Goal: Task Accomplishment & Management: Manage account settings

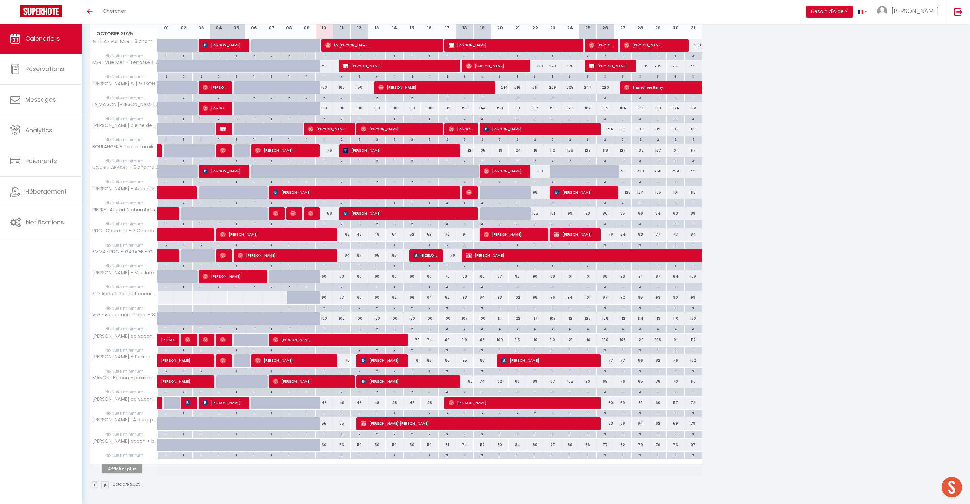
scroll to position [126, 0]
click at [329, 290] on div "1" at bounding box center [324, 286] width 17 height 6
type input "1"
type input "Ven 10 Octobre 2025"
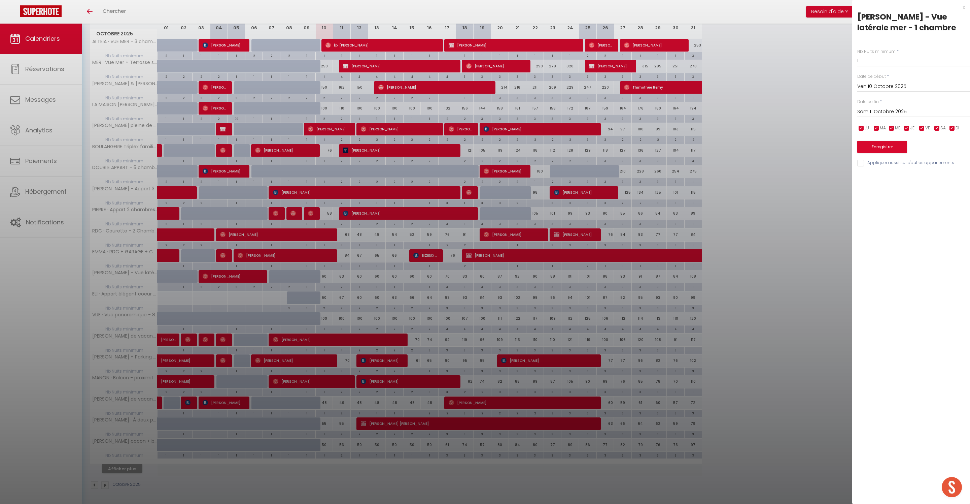
click at [885, 116] on input "Sam 11 Octobre 2025" at bounding box center [914, 111] width 113 height 9
click at [863, 184] on span "12" at bounding box center [865, 176] width 14 height 13
type input "Dim 12 Octobre 2025"
click at [861, 167] on div "Appliquer aussi sur d'autres appartements" at bounding box center [914, 163] width 113 height 7
click at [862, 166] on input "Appliquer aussi sur d'autres appartements" at bounding box center [914, 163] width 113 height 7
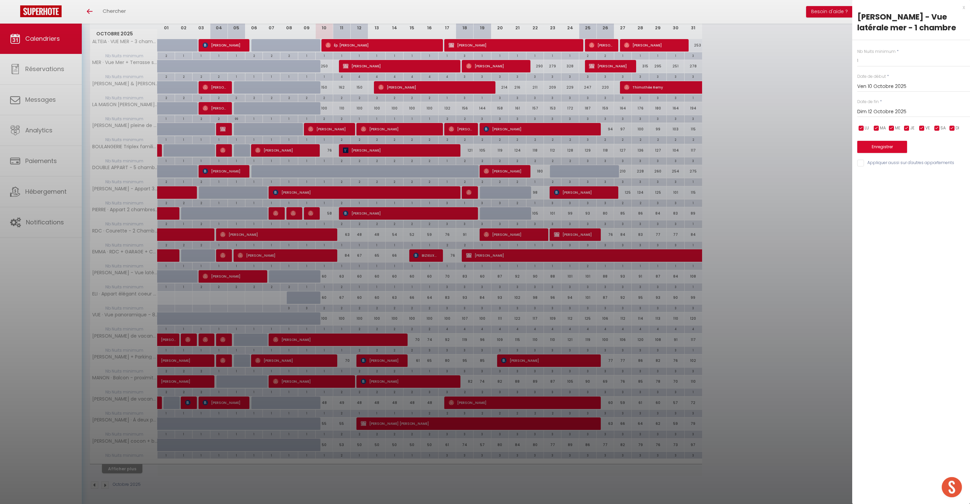
checkbox input "true"
click at [896, 153] on button "Enregistrer" at bounding box center [883, 147] width 50 height 12
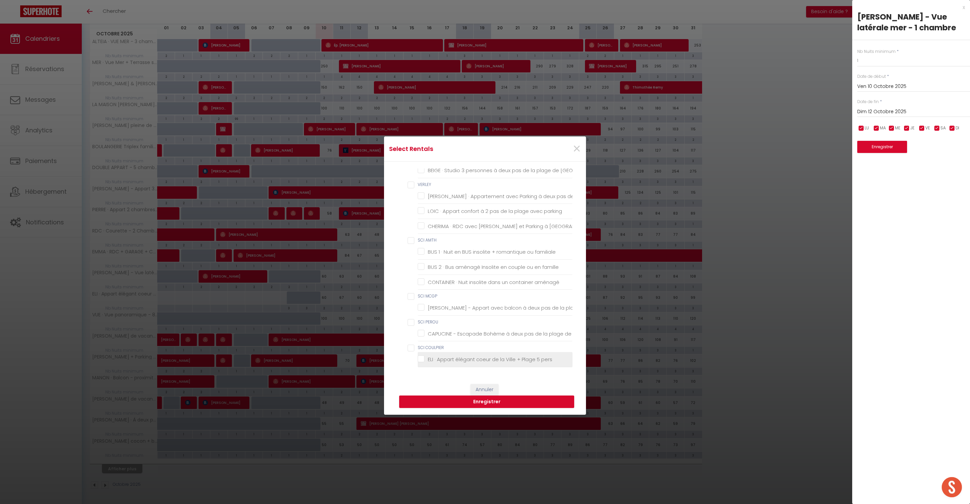
scroll to position [1166, 0]
click at [436, 356] on pers "ELI · Appart élégant coeur de la Ville + Plage 5 pers" at bounding box center [495, 359] width 155 height 7
checkbox pers "true"
checkbox Berck-Plage "false"
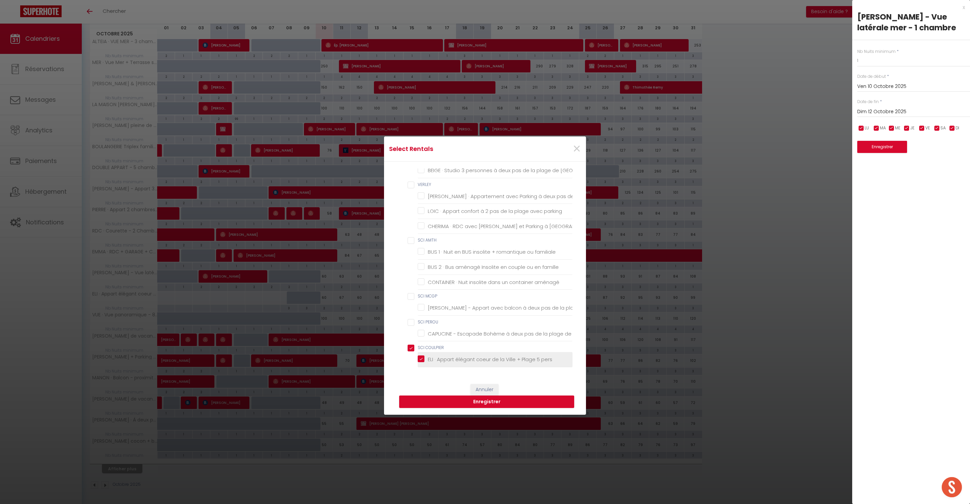
checkbox Berck-Plage "false"
checkbox chambre "false"
checkbox Couvert "false"
checkbox Marché "false"
checkbox chambre "false"
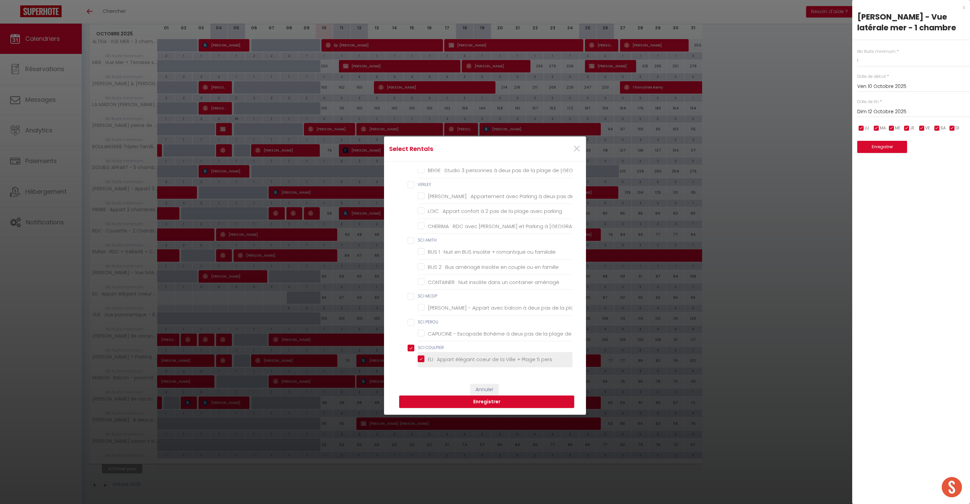
checkbox Couvert "false"
checkbox chambres "false"
checkbox 100m "false"
checkbox chambre "false"
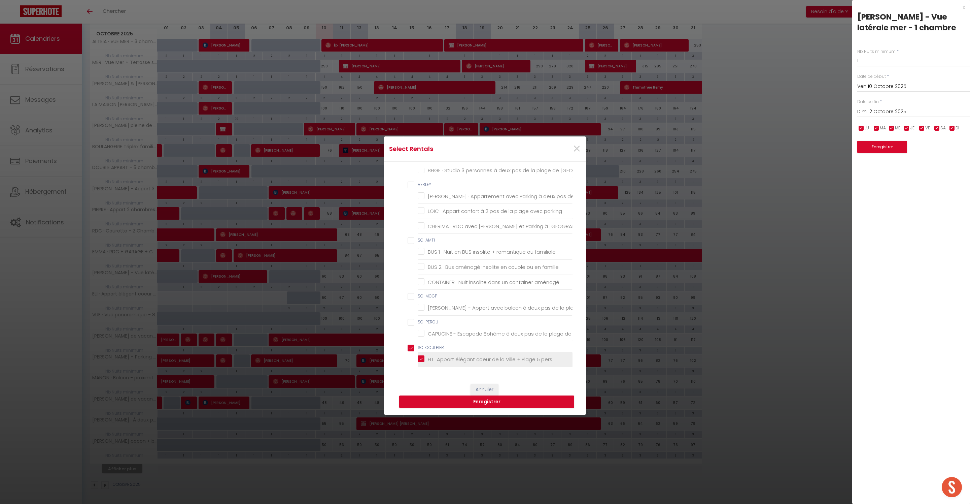
checkbox mètres "false"
checkbox chambre "false"
checkbox Massage "false"
checkbox Barbecue "false"
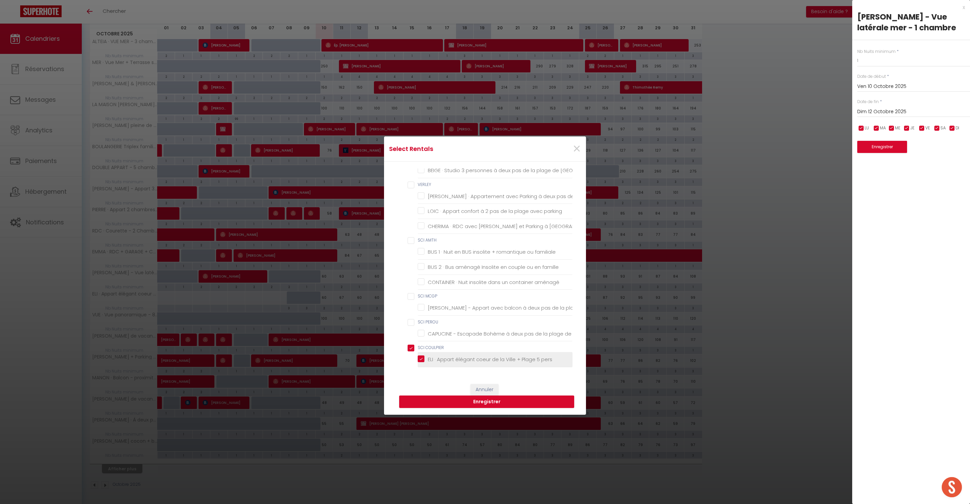
checkbox babyfoot "false"
checkbox wifi "false"
checkbox pers "false"
checkbox wifi "false"
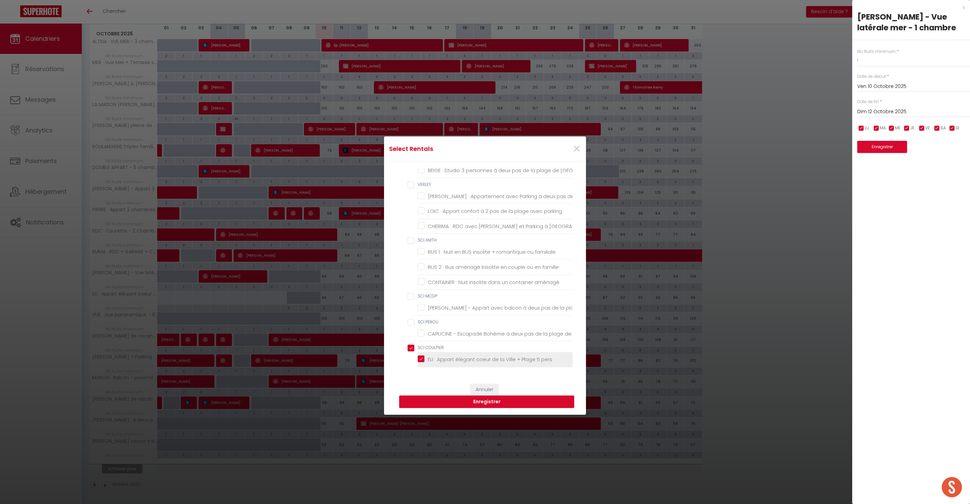
checkbox Parking "false"
checkbox chambres "false"
checkbox \! "false"
checkbox Dunes "false"
checkbox pers\ "false"
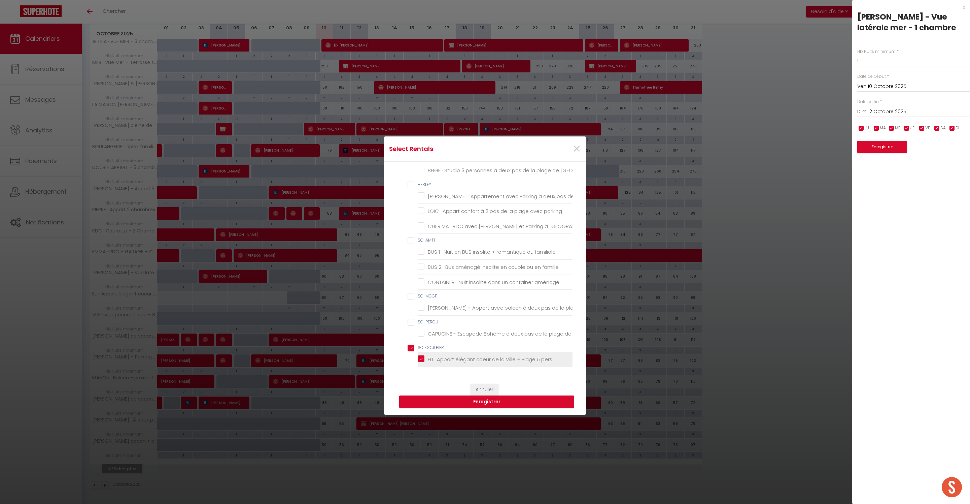
checkbox chambre "false"
checkbox chambres "false"
checkbox Berck-Plage "false"
checkbox Parking "false"
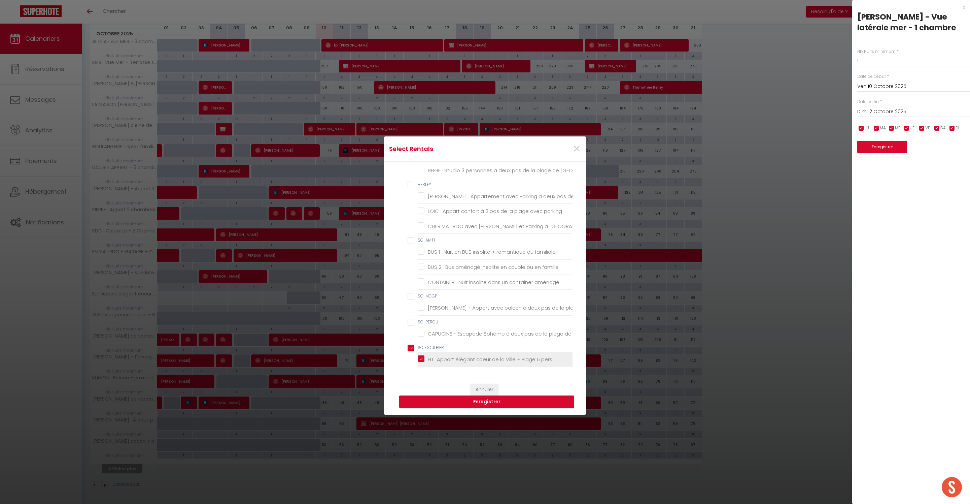
checkbox Berck "false"
checkbox terrasses "false"
checkbox pers "false"
checkbox Plage "false"
checkbox Berck-Plage "false"
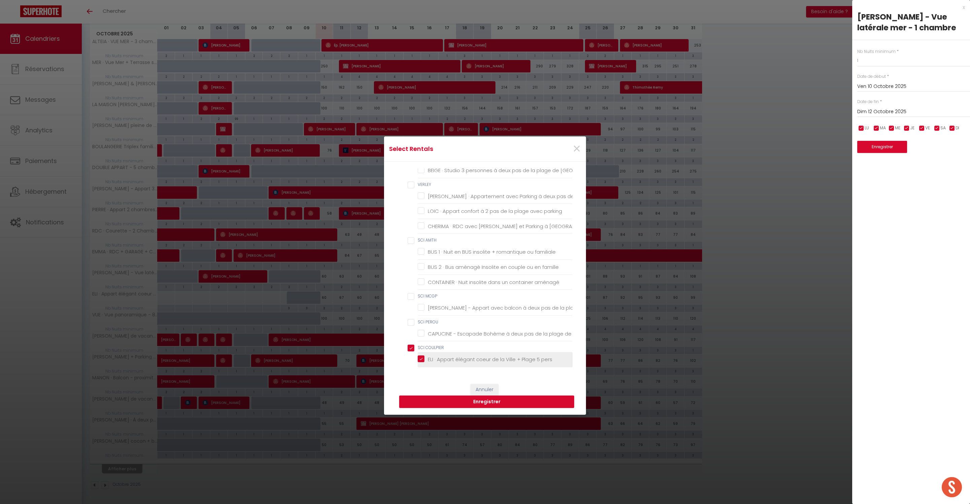
checkbox pers "false"
checkbox Berck-Plage "false"
checkbox 200m "false"
checkbox Berck "false"
checkbox Berck-Plage "false"
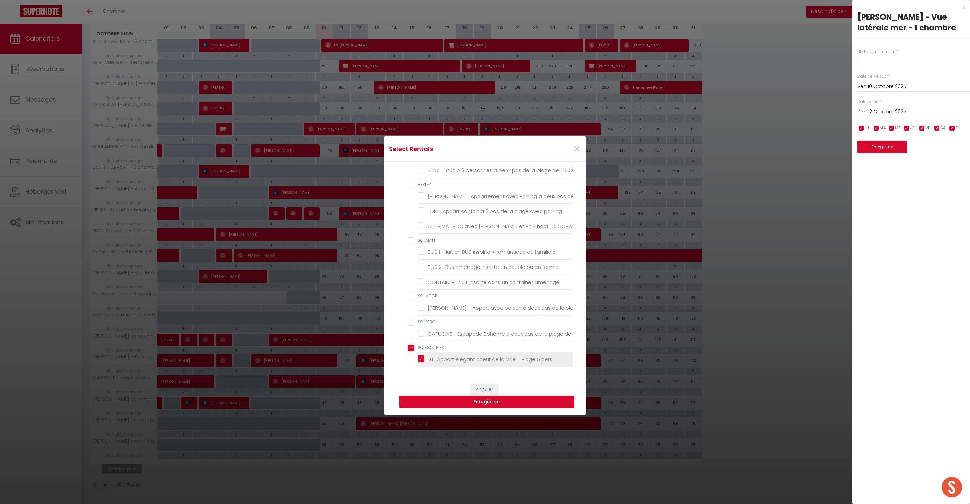
checkbox Plage "false"
checkbox Berck-Plage "false"
checkbox personnes "false"
checkbox Berck "false"
checkbox Plage "false"
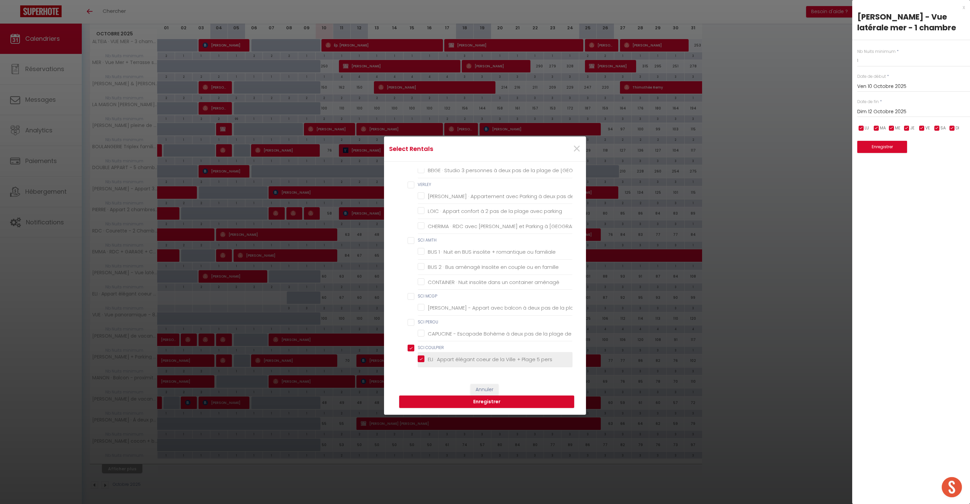
checkbox mer "false"
checkbox Berck "false"
checkbox plage "false"
checkbox Berck "false"
checkbox plage "false"
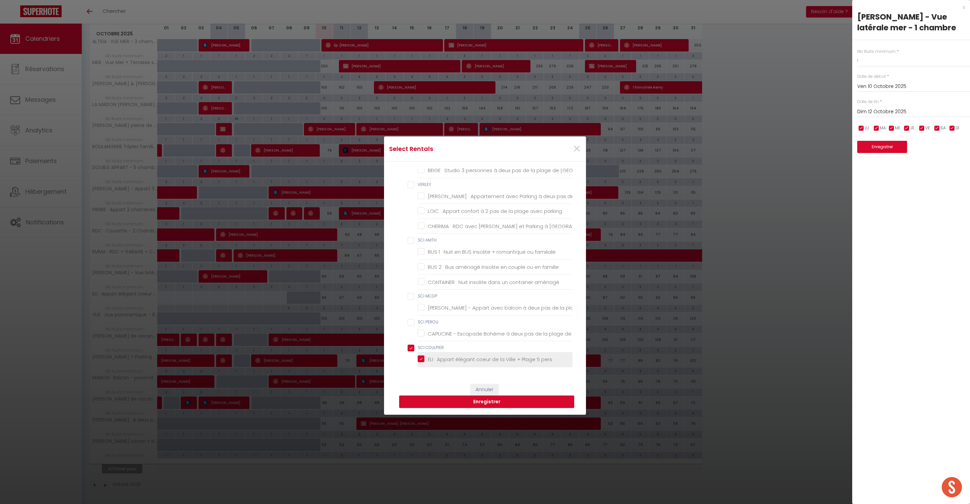
checkbox parking "false"
checkbox Berck-Plage "false"
checkbox familiale "false"
checkbox famille "false"
checkbox aménagé "false"
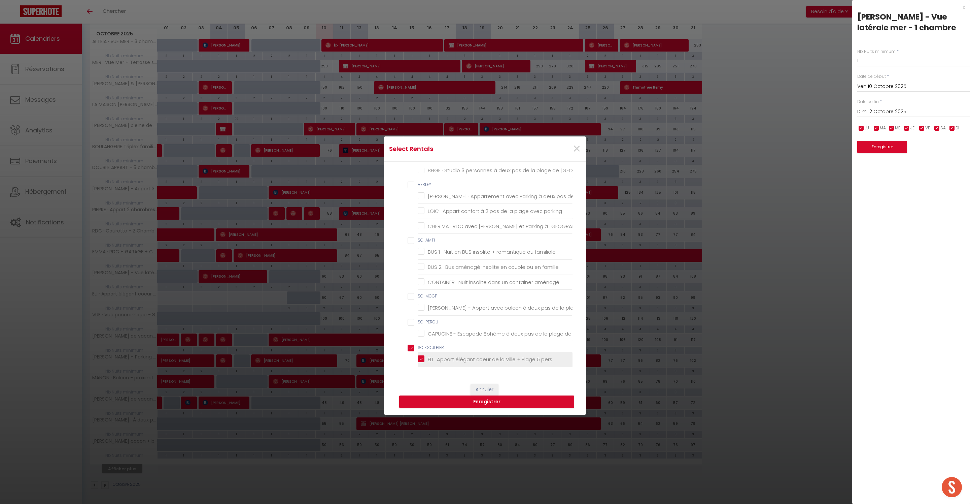
checkbox Berck "false"
checkbox COULPIER "true"
click at [415, 172] on input "TETARD" at bounding box center [490, 168] width 165 height 7
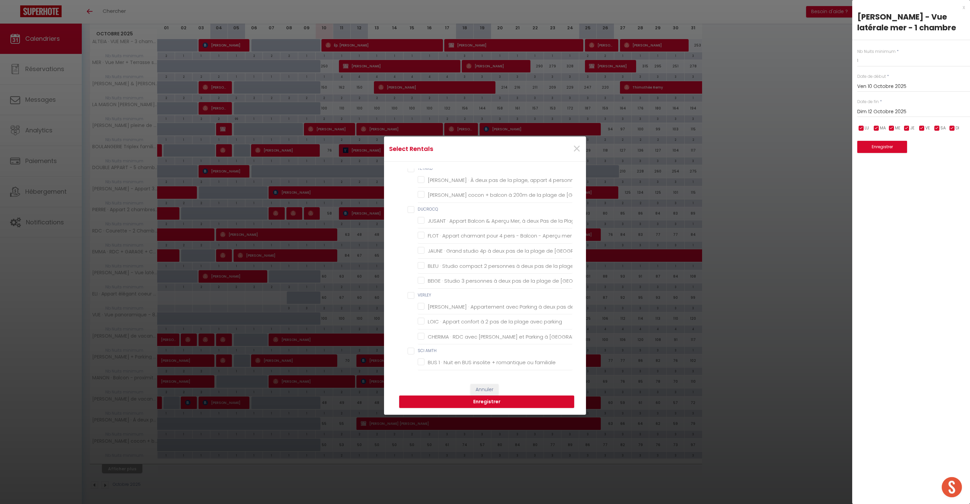
checkbox input "true"
checkbox Berck-Plage "false"
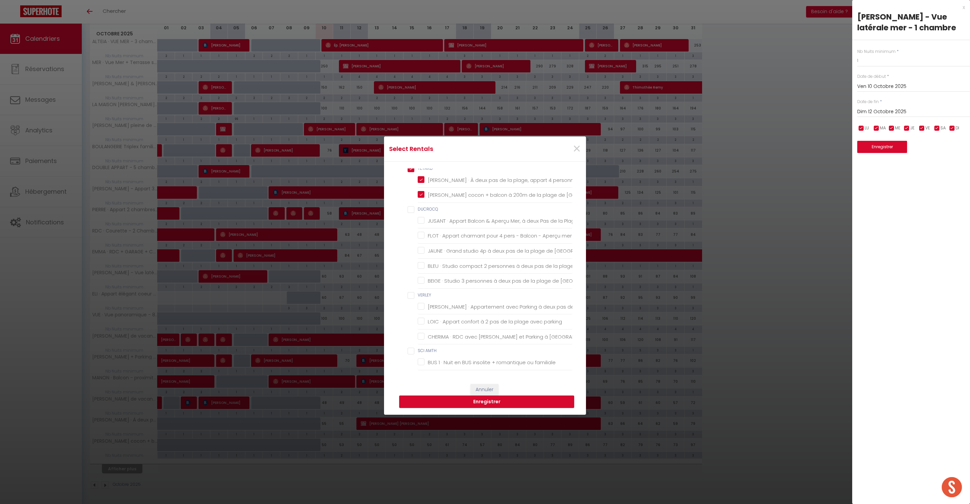
checkbox chambre "false"
checkbox Couvert "false"
checkbox Marché "false"
checkbox chambre "false"
checkbox Couvert "false"
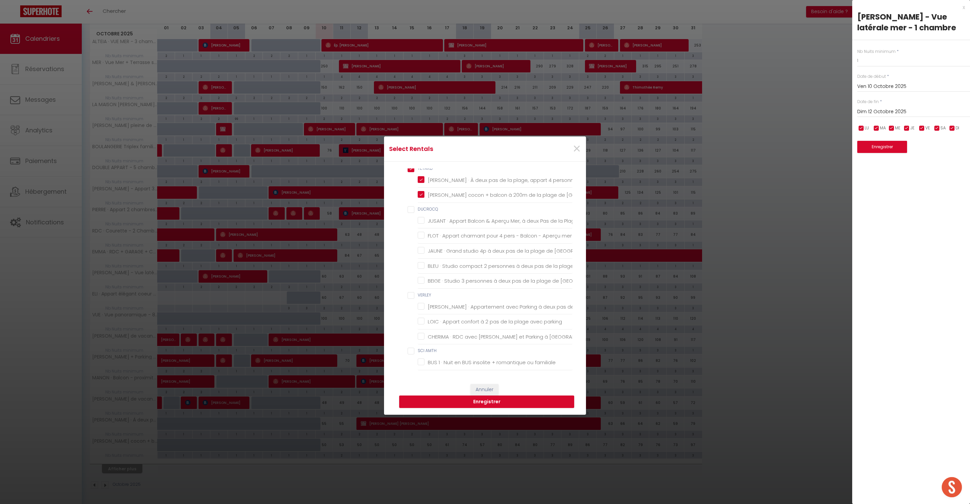
checkbox chambres "false"
checkbox 100m "false"
checkbox chambre "false"
checkbox mètres "false"
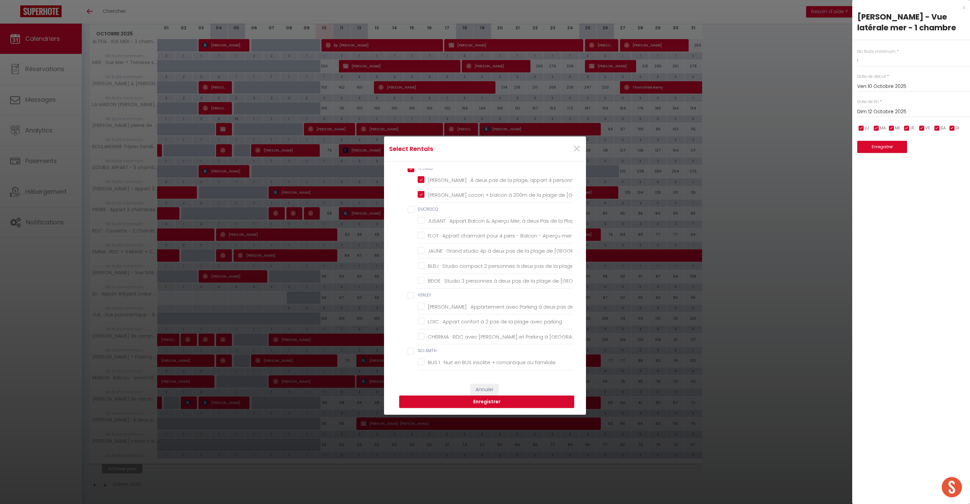
checkbox mètres "false"
checkbox chambre "false"
checkbox Massage "false"
checkbox Barbecue "false"
checkbox babyfoot "false"
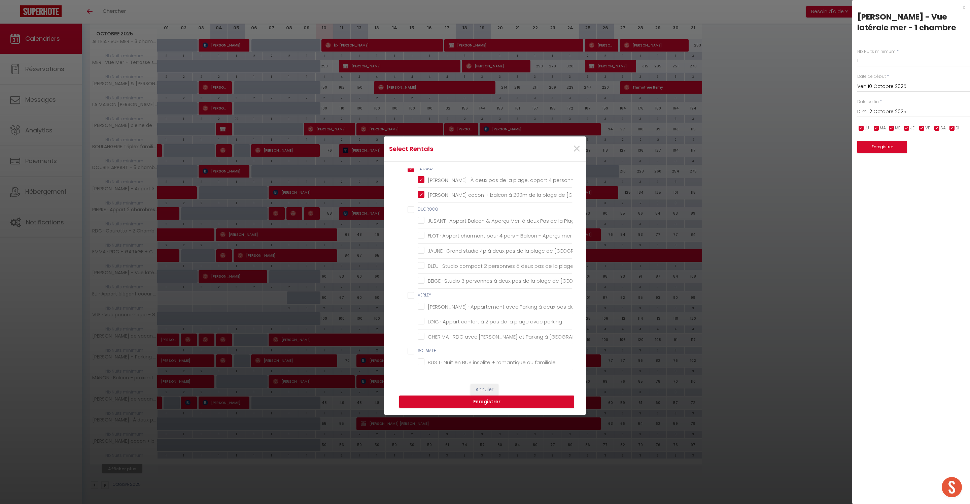
checkbox wifi "false"
checkbox pers "false"
checkbox wifi "false"
checkbox Parking "false"
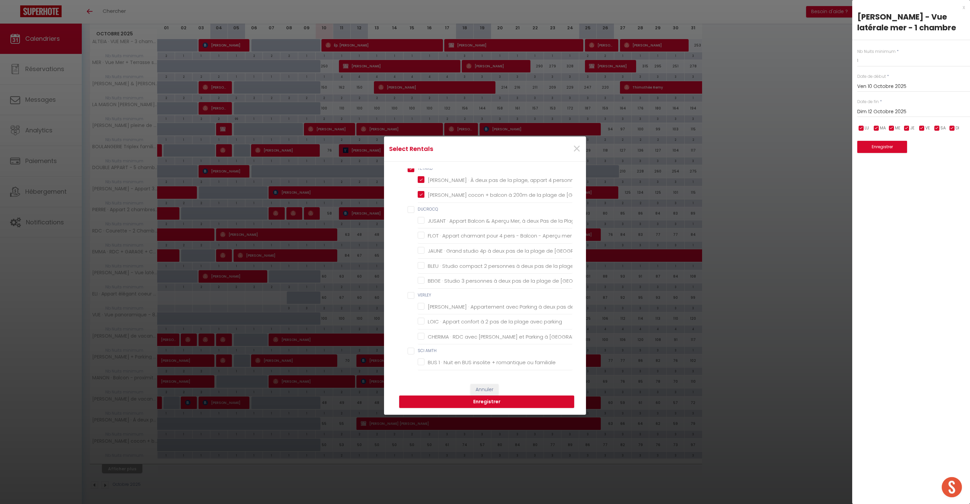
checkbox chambres "false"
checkbox \! "false"
checkbox Dunes "false"
checkbox pers\ "false"
checkbox chambre "false"
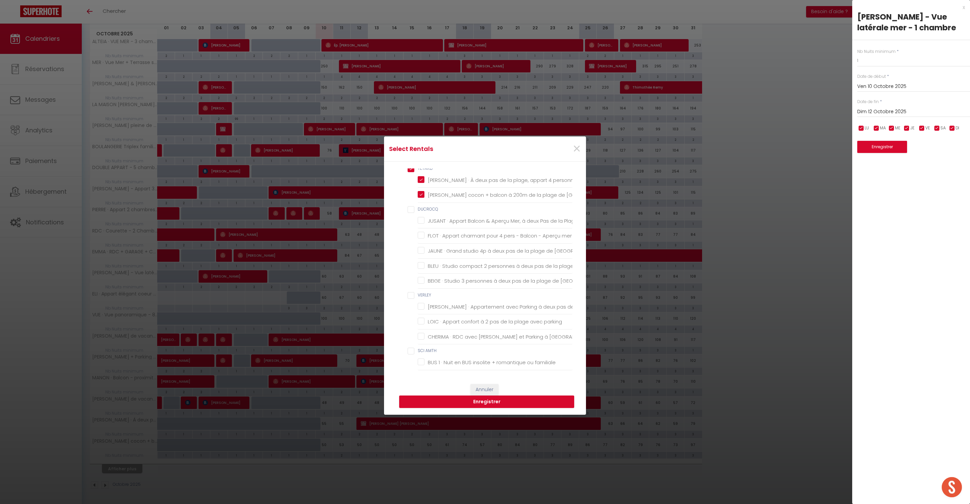
checkbox chambres "false"
checkbox Berck-Plage "false"
checkbox Parking "false"
checkbox Berck "false"
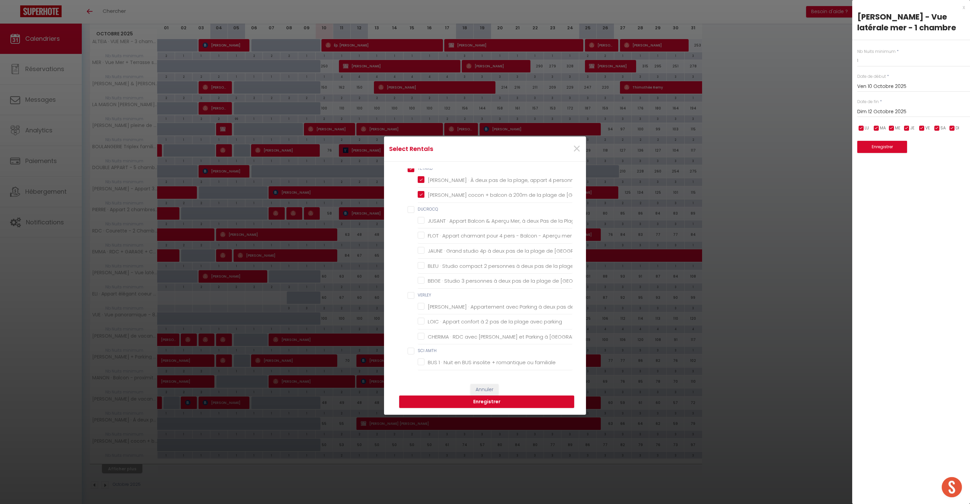
checkbox terrasses "false"
checkbox pers "false"
checkbox Plage "false"
checkbox Berck-Plage "false"
checkbox pers "false"
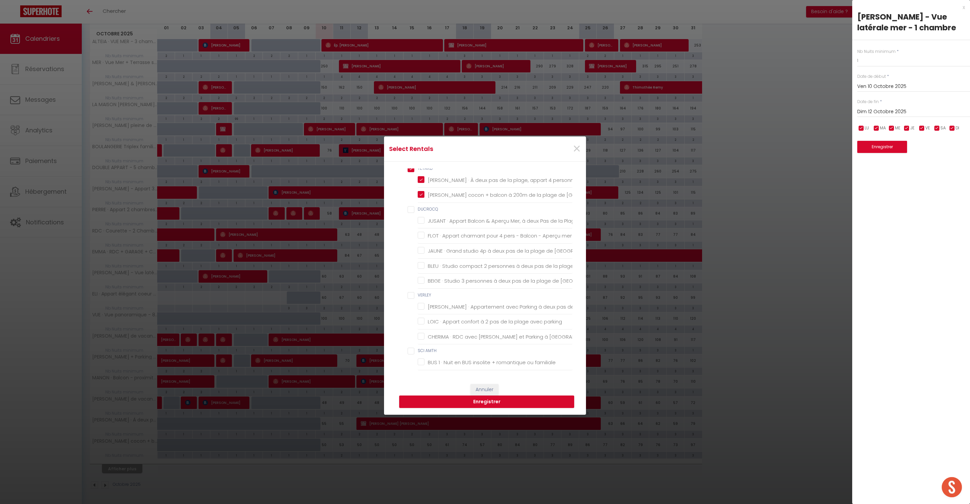
checkbox Berck-Plage "false"
checkbox 200m "false"
checkbox Berck "false"
checkbox Berck-Plage "false"
checkbox Plage "false"
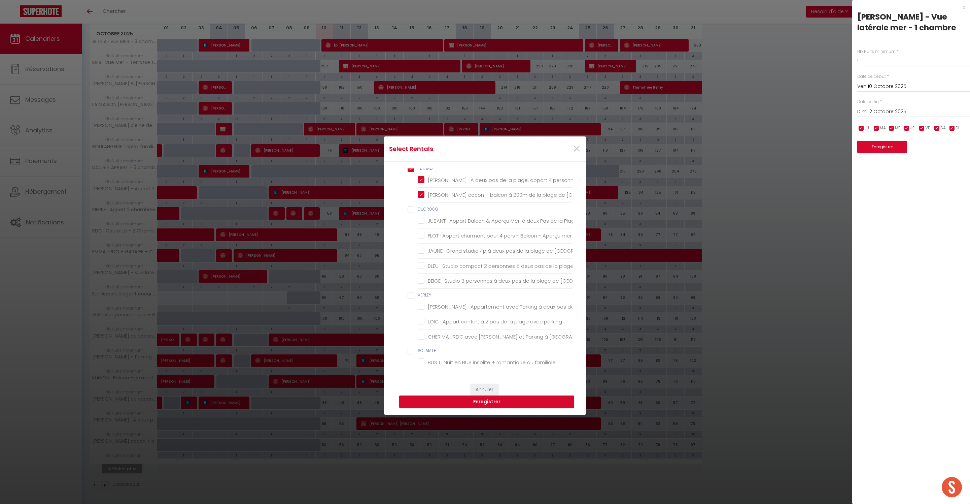
checkbox Berck-Plage "false"
checkbox personnes "true"
checkbox Berck "true"
checkbox Plage "false"
checkbox mer "false"
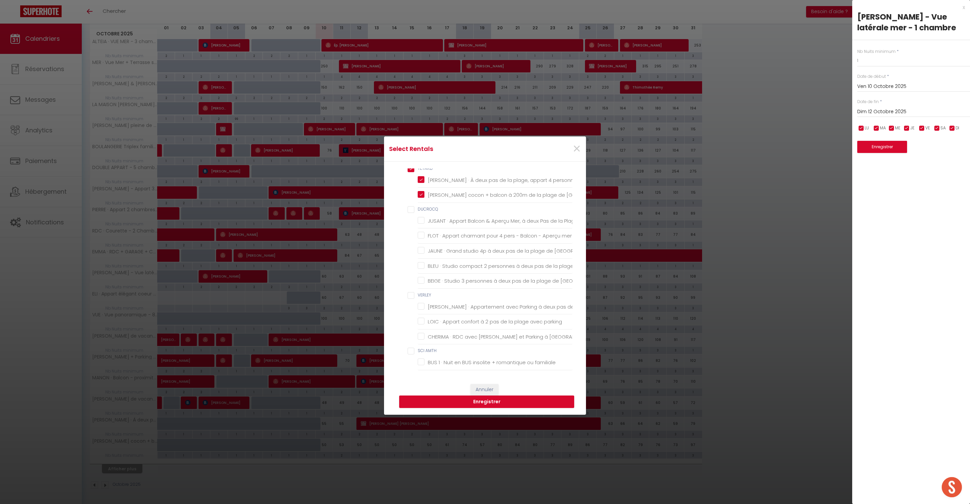
checkbox Berck "false"
checkbox plage "false"
checkbox Berck "false"
checkbox plage "false"
checkbox parking "false"
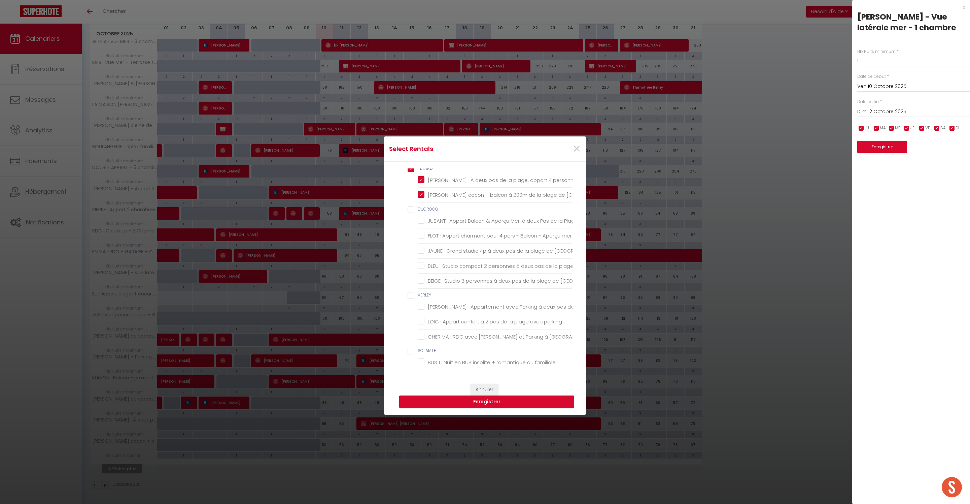
checkbox Berck-Plage "false"
checkbox familiale "false"
checkbox famille "false"
checkbox aménagé "false"
checkbox Berck "false"
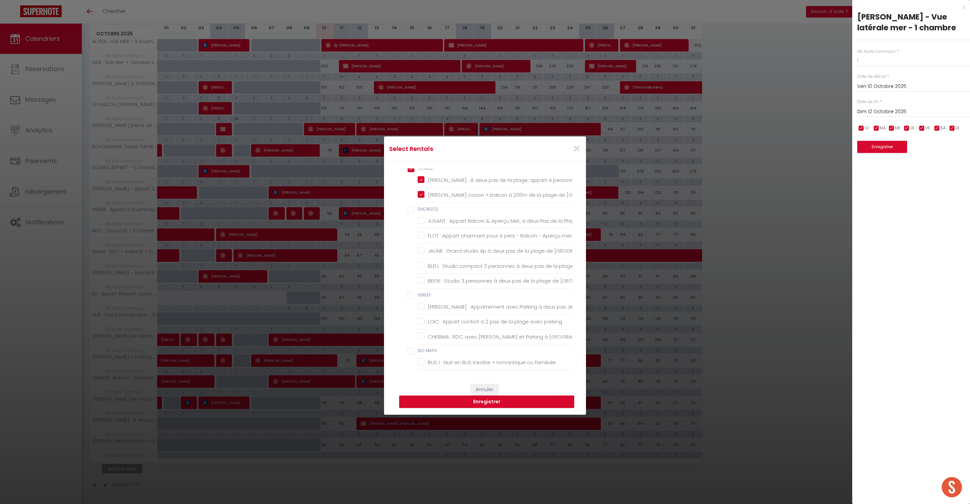
checkbox Berck "false"
click at [424, 141] on Parking "[PERSON_NAME] de vacances paisible à [GEOGRAPHIC_DATA] avec Parking" at bounding box center [495, 137] width 155 height 7
checkbox Parking "true"
checkbox input "false"
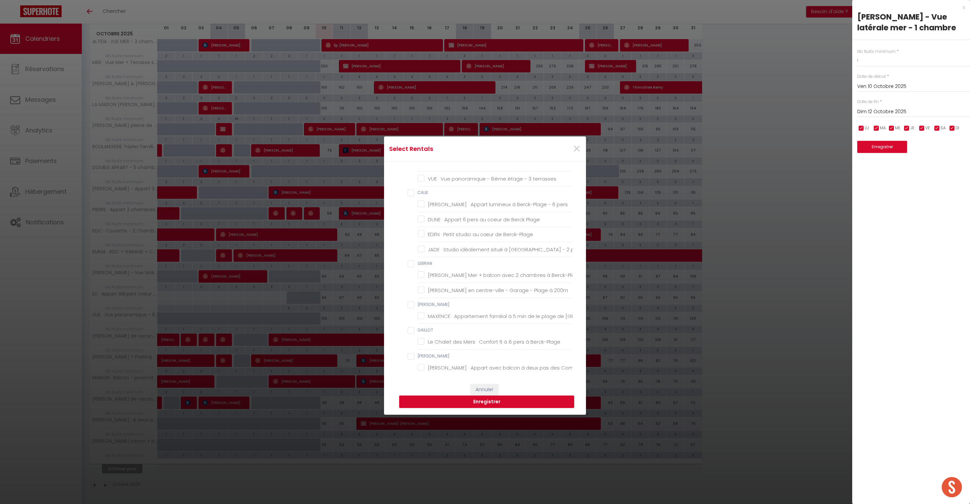
checkbox Berck-Plage "false"
checkbox chambre "false"
checkbox Couvert "false"
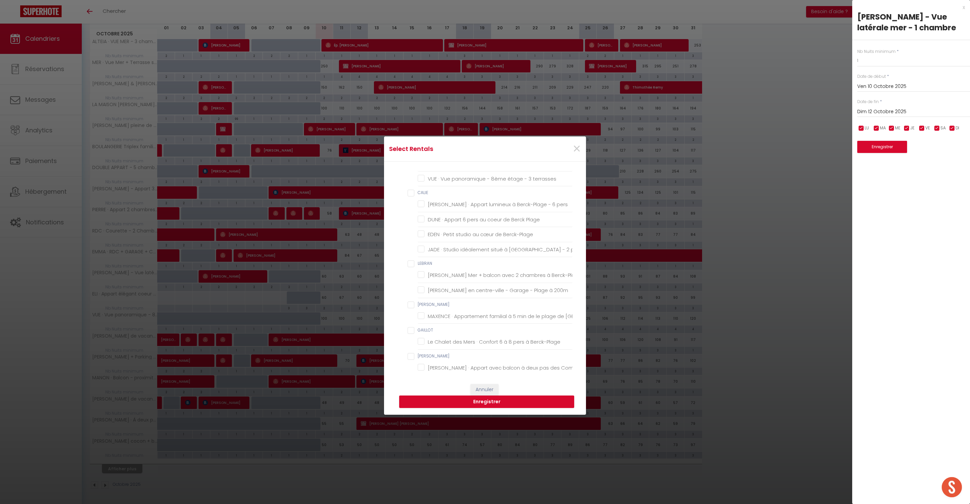
checkbox Marché "false"
checkbox chambre "false"
checkbox Couvert "false"
checkbox chambres "false"
checkbox 100m "false"
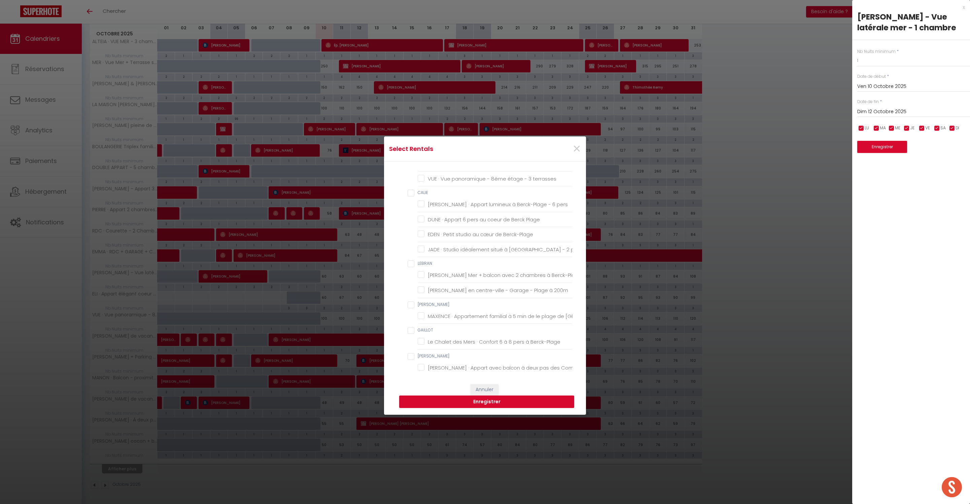
checkbox chambre "false"
checkbox mètres "false"
checkbox chambre "false"
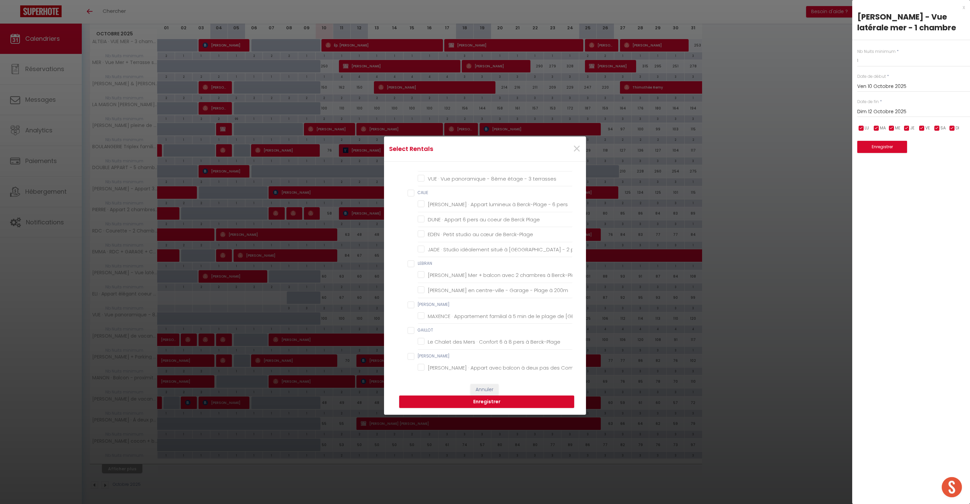
checkbox Massage "false"
checkbox Barbecue "false"
checkbox babyfoot "false"
checkbox wifi "false"
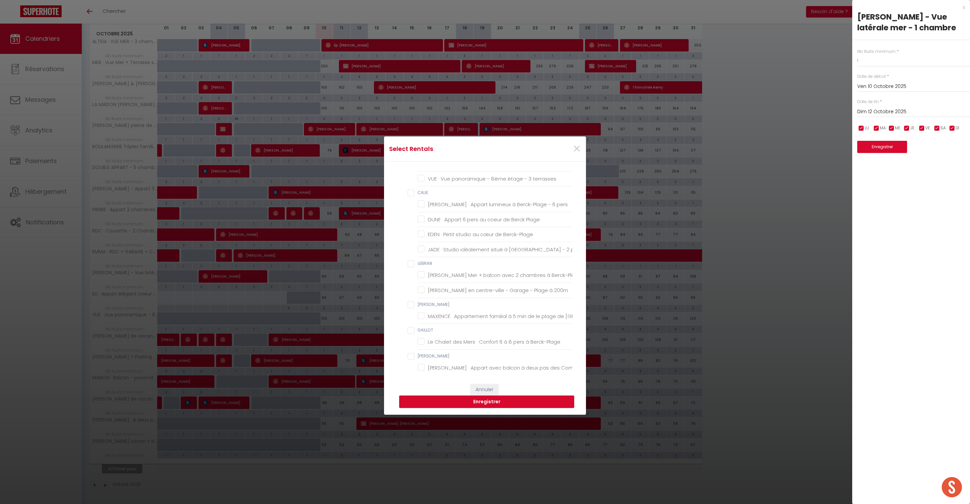
checkbox pers "false"
checkbox wifi "false"
checkbox Parking "false"
checkbox chambres "false"
checkbox \! "false"
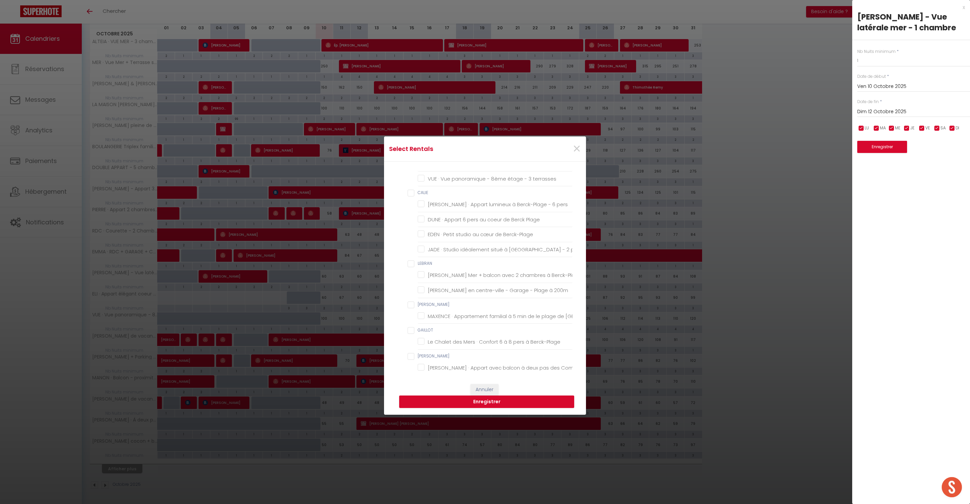
checkbox Dunes "false"
checkbox pers\ "false"
checkbox chambre "false"
checkbox chambres "false"
checkbox Berck-Plage "false"
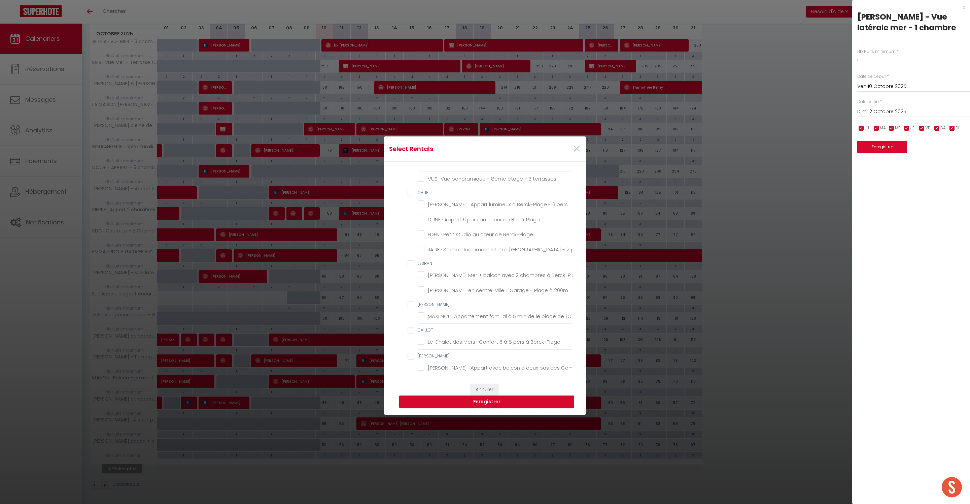
checkbox Berck-Plage "false"
checkbox DELAFOND "true"
checkbox Berck "false"
checkbox terrasses "false"
checkbox pers "false"
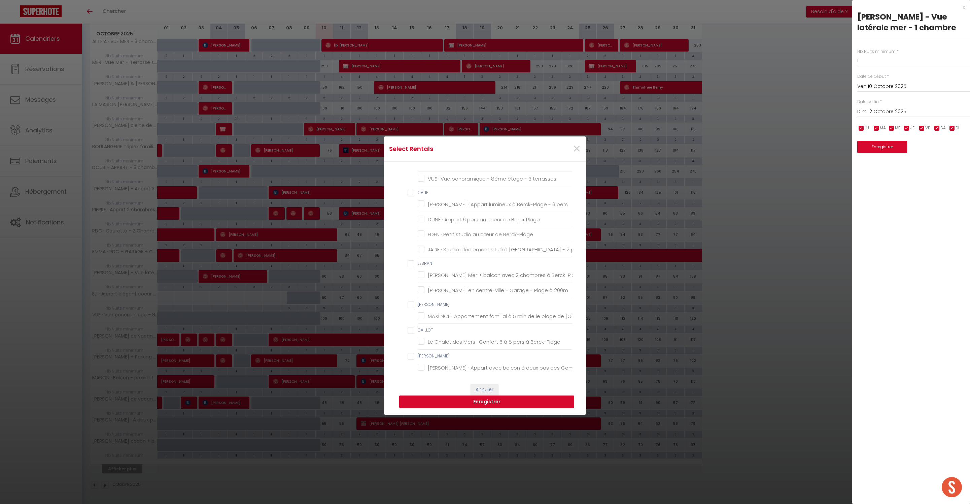
checkbox Plage "false"
checkbox Berck-Plage "false"
checkbox pers "false"
checkbox Berck-Plage "false"
checkbox 200m "false"
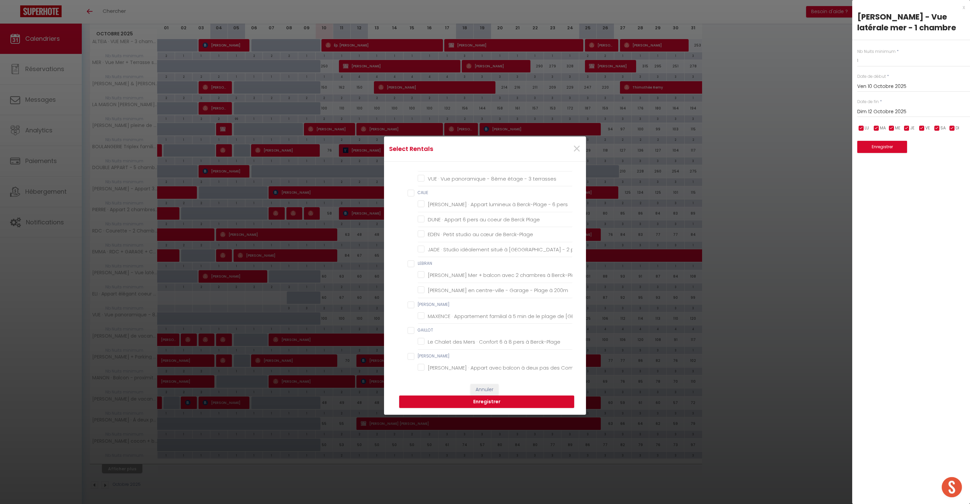
checkbox Berck "false"
checkbox Berck-Plage "false"
checkbox Plage "false"
checkbox Berck-Plage "false"
checkbox Plage "false"
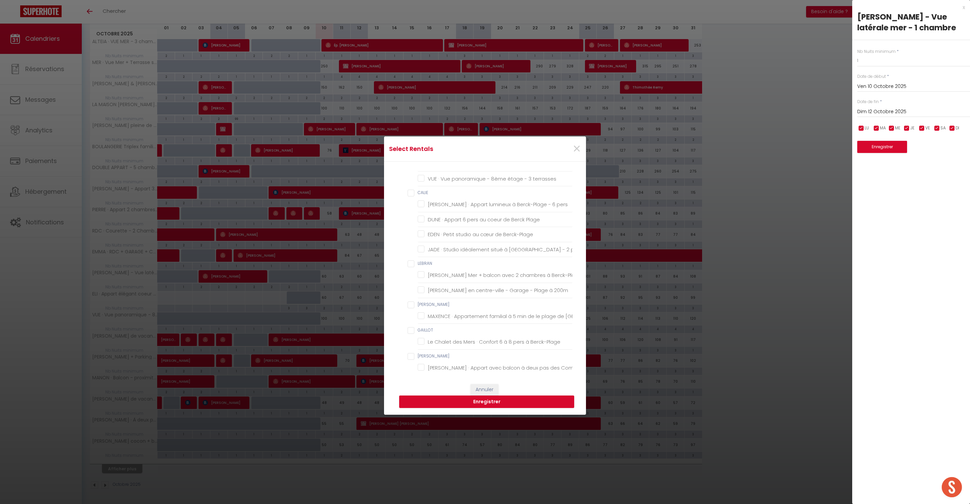
checkbox mer "false"
checkbox Berck "false"
checkbox plage "false"
checkbox Berck "false"
checkbox plage "false"
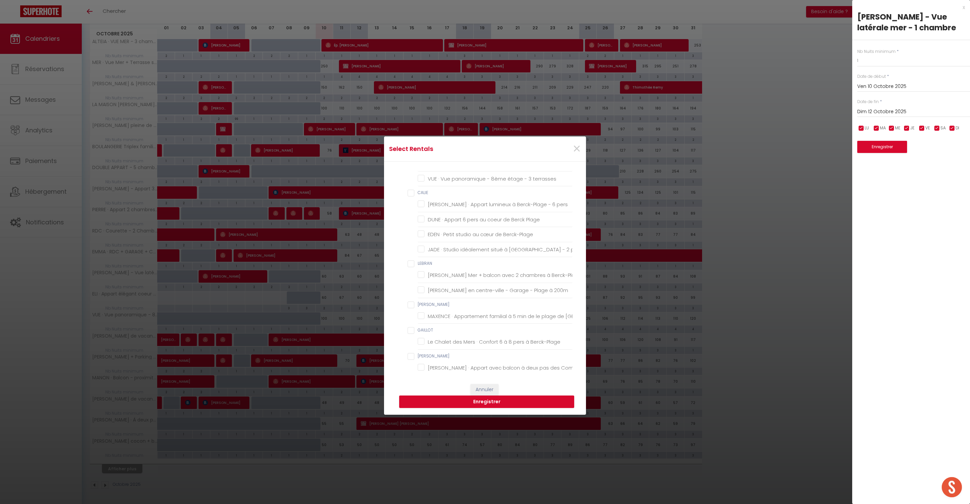
checkbox parking "false"
checkbox Berck-Plage "false"
checkbox familiale "false"
checkbox famille "false"
checkbox aménagé "false"
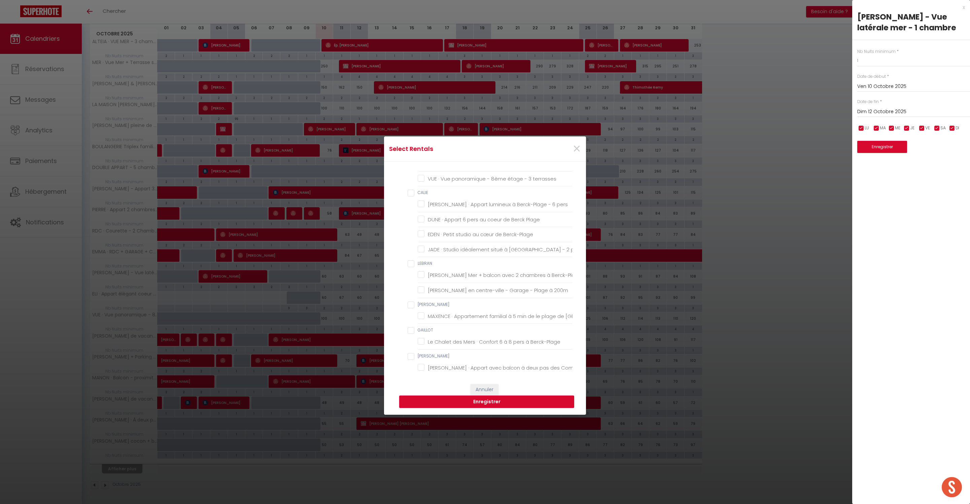
checkbox Berck "false"
click at [490, 404] on button "Enregistrer" at bounding box center [486, 401] width 175 height 13
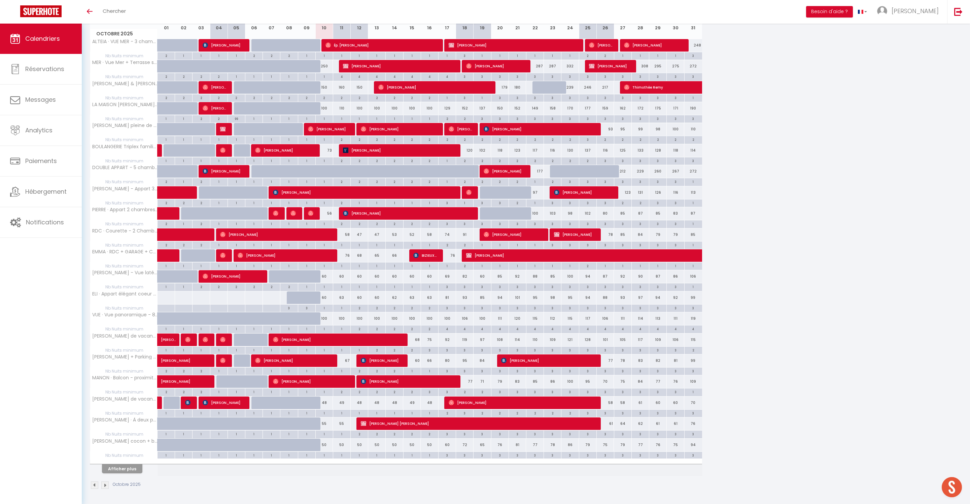
scroll to position [148, 0]
click at [142, 465] on button "Afficher plus" at bounding box center [122, 468] width 40 height 9
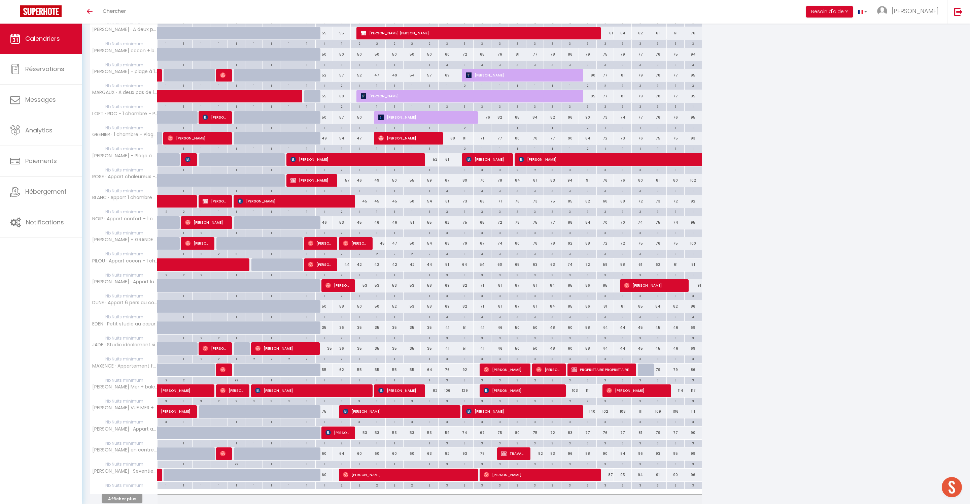
scroll to position [492, 0]
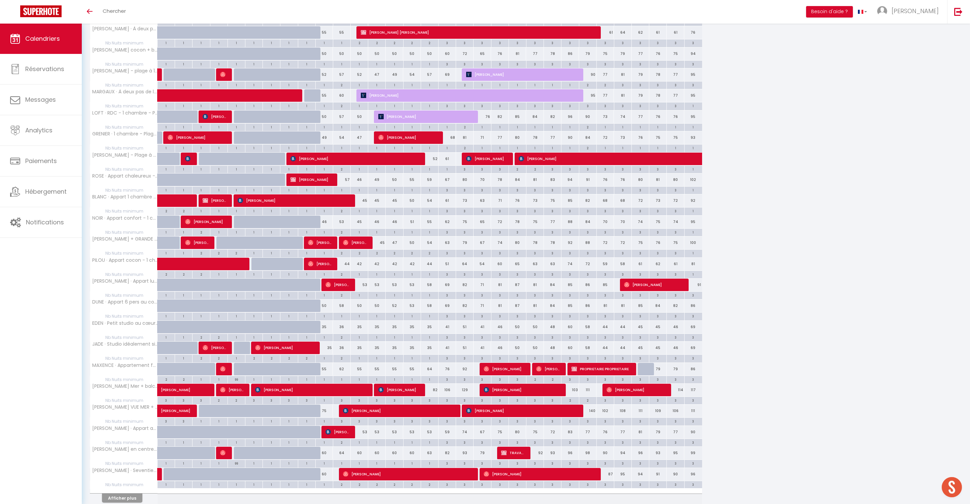
click at [346, 88] on div "2" at bounding box center [341, 84] width 17 height 6
type input "2"
type input "Sam 11 Octobre 2025"
type input "Dim 12 Octobre 2025"
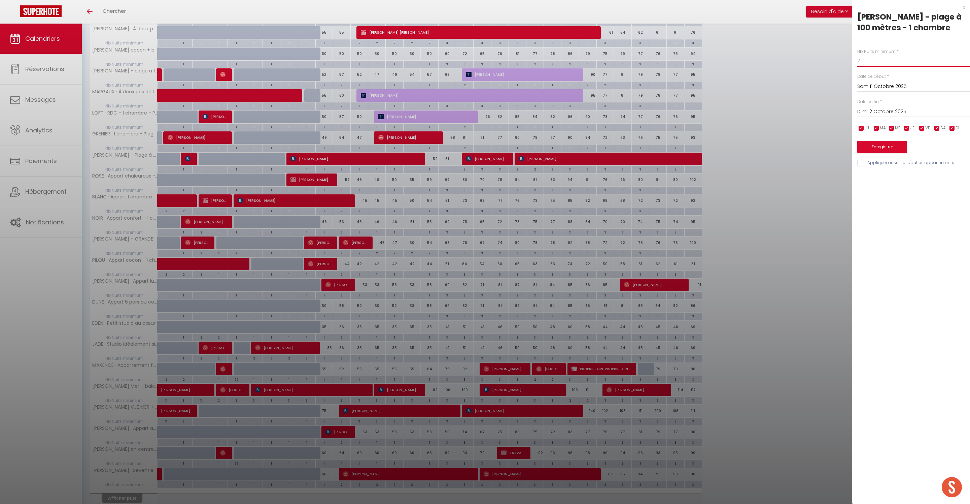
click at [901, 66] on input "2" at bounding box center [914, 61] width 113 height 12
type input "1"
click at [863, 166] on input "Appliquer aussi sur d'autres appartements" at bounding box center [914, 163] width 113 height 7
checkbox input "true"
click at [904, 153] on button "Enregistrer" at bounding box center [883, 147] width 50 height 12
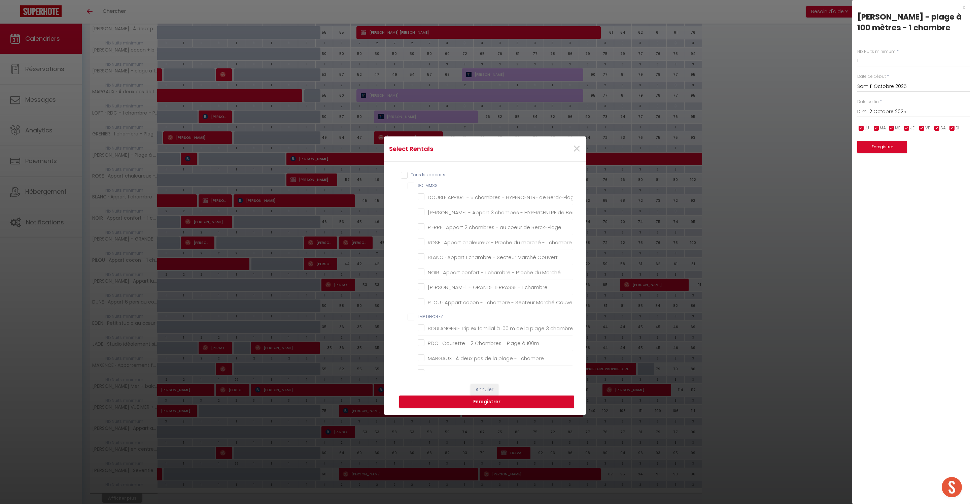
click at [411, 188] on MMSS "SCI MMSS" at bounding box center [490, 185] width 165 height 7
checkbox MMSS "true"
checkbox Berck-Plage "true"
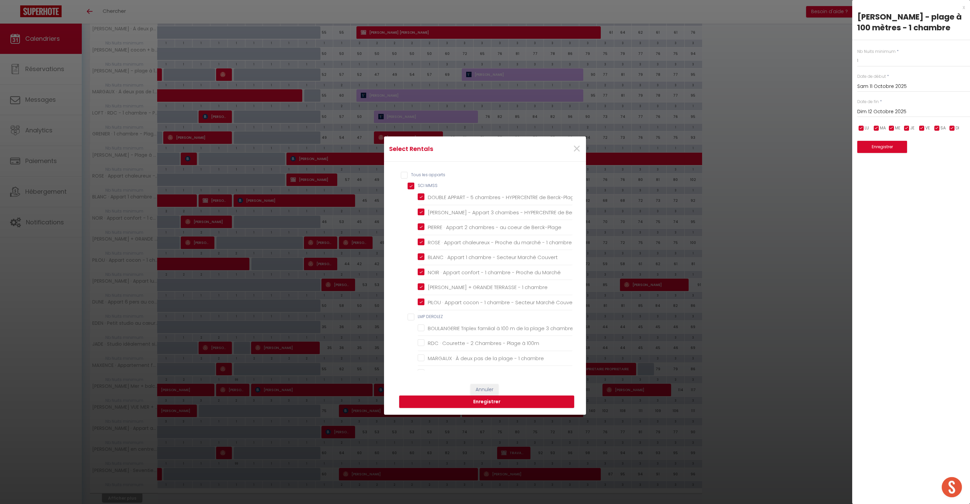
checkbox chambre "true"
checkbox Couvert "true"
checkbox Marché "true"
checkbox chambre "true"
checkbox Couvert "true"
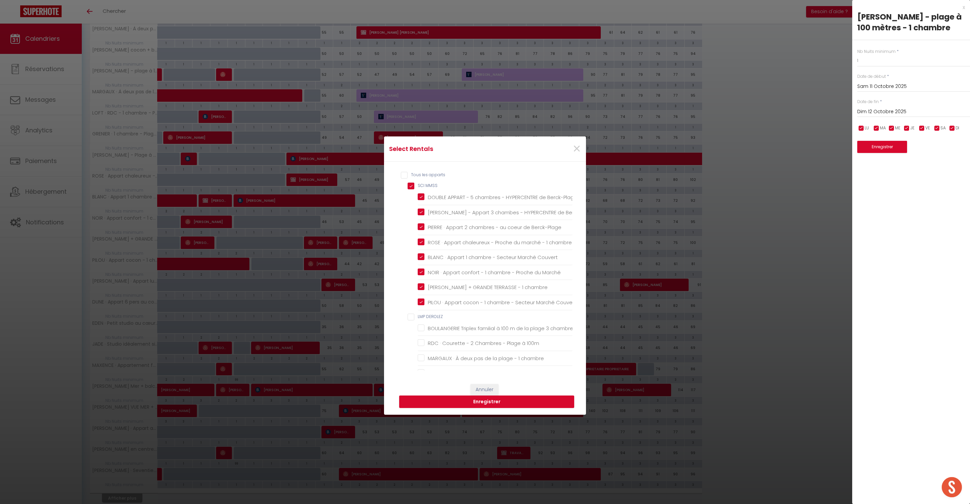
checkbox DEROLEZ "false"
click at [411, 320] on DEROLEZ "LMP DEROLEZ" at bounding box center [490, 316] width 165 height 7
click at [411, 201] on input "CALIE" at bounding box center [490, 197] width 165 height 7
click at [483, 401] on button "Enregistrer" at bounding box center [486, 401] width 175 height 13
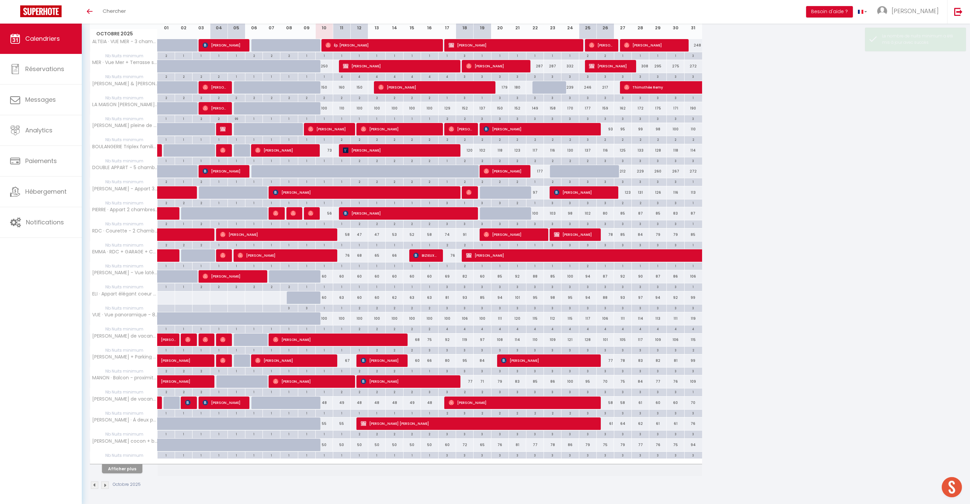
scroll to position [148, 0]
click at [142, 464] on button "Afficher plus" at bounding box center [122, 468] width 40 height 9
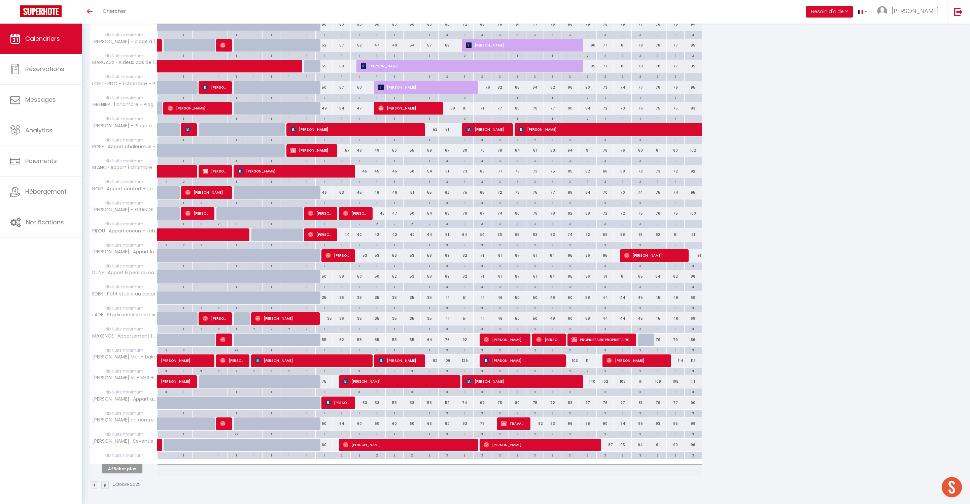
scroll to position [579, 0]
click at [138, 473] on button "Afficher plus" at bounding box center [122, 468] width 40 height 9
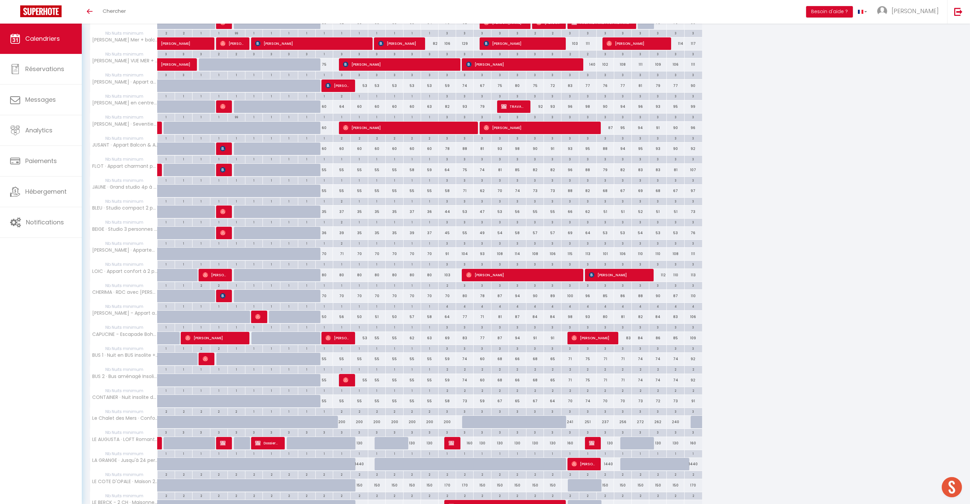
scroll to position [831, 0]
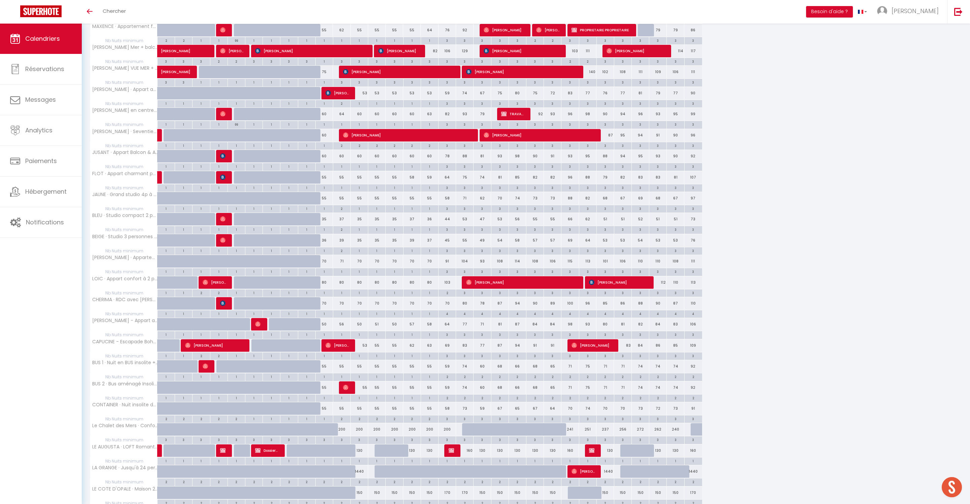
click at [347, 211] on div "2" at bounding box center [341, 208] width 17 height 6
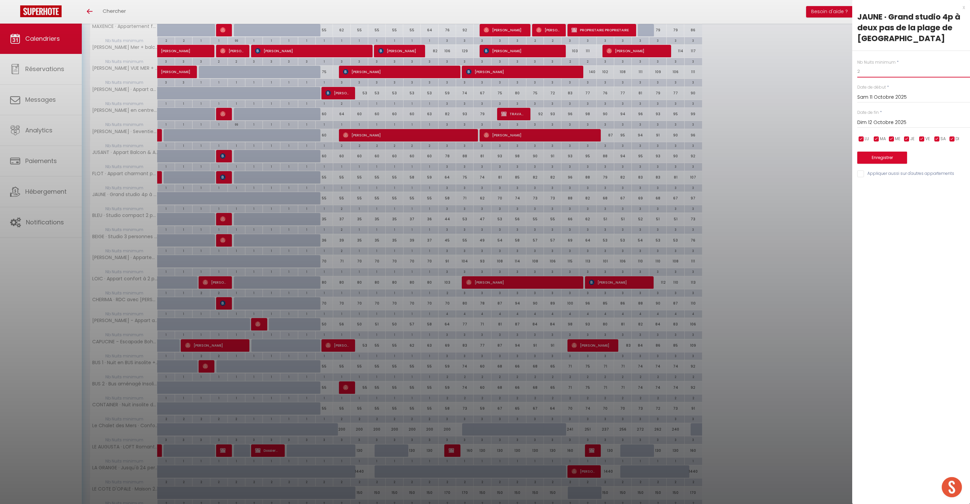
click at [888, 77] on input "2" at bounding box center [914, 71] width 113 height 12
click at [861, 177] on input "Appliquer aussi sur d'autres appartements" at bounding box center [914, 173] width 113 height 7
click at [891, 164] on button "Enregistrer" at bounding box center [883, 158] width 50 height 12
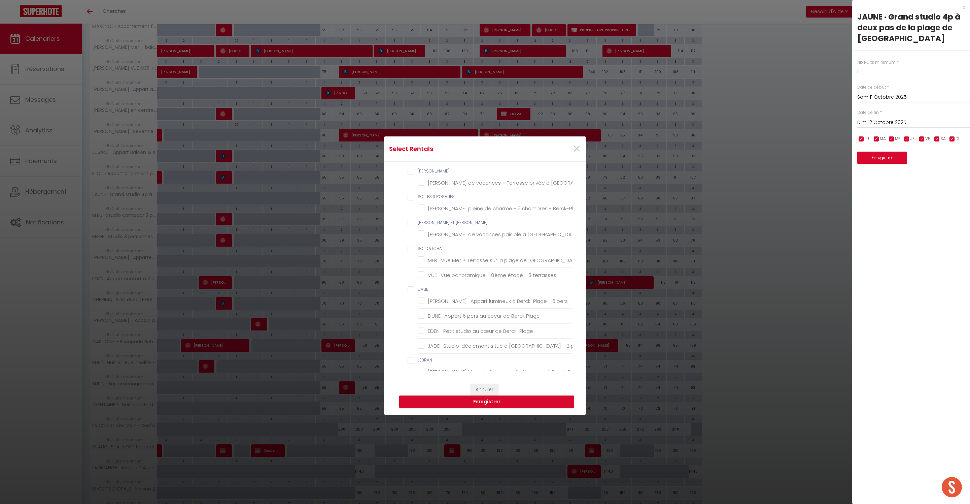
scroll to position [1019, 0]
click at [414, 117] on input "DUCROCQ" at bounding box center [490, 113] width 165 height 7
click at [501, 404] on button "Enregistrer" at bounding box center [486, 401] width 175 height 13
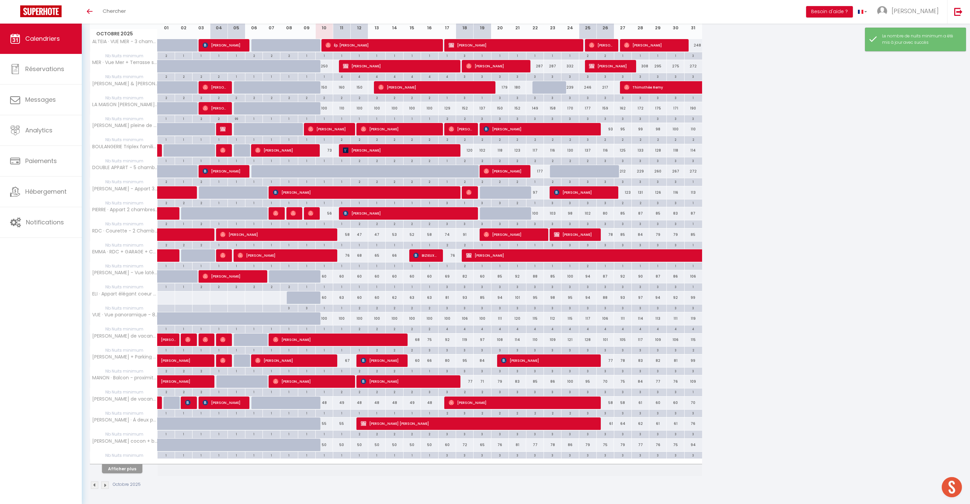
scroll to position [24, 0]
